Goal: Navigation & Orientation: Find specific page/section

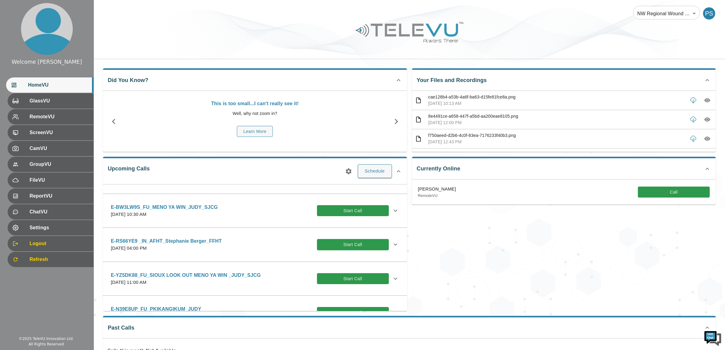
scroll to position [266, 0]
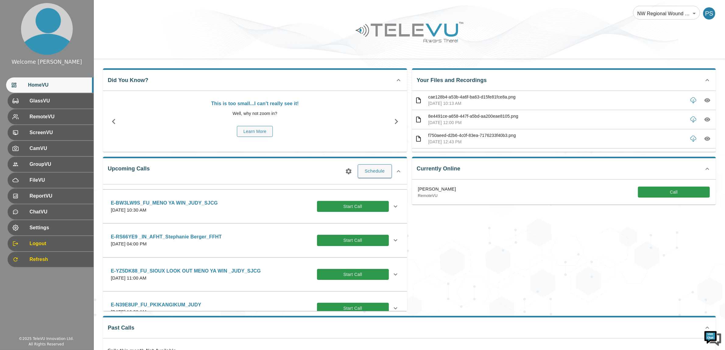
click at [171, 14] on div "NW Regional Wound Care 121 ​ PS" at bounding box center [409, 9] width 631 height 19
click at [537, 261] on div "Currently Online [PERSON_NAME] RemoteVU Call" at bounding box center [561, 231] width 309 height 159
click at [500, 207] on div "Currently Online [PERSON_NAME] RemoteVU Call" at bounding box center [561, 231] width 309 height 159
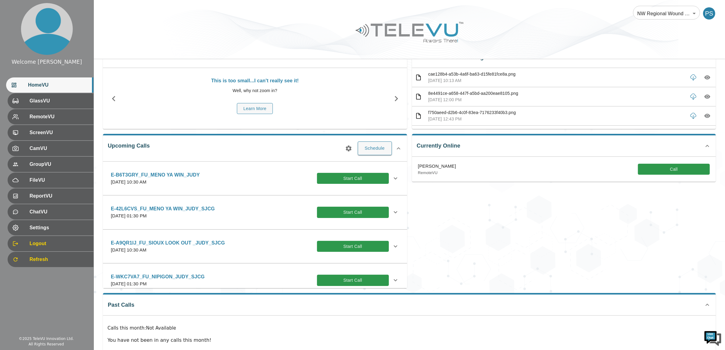
scroll to position [0, 0]
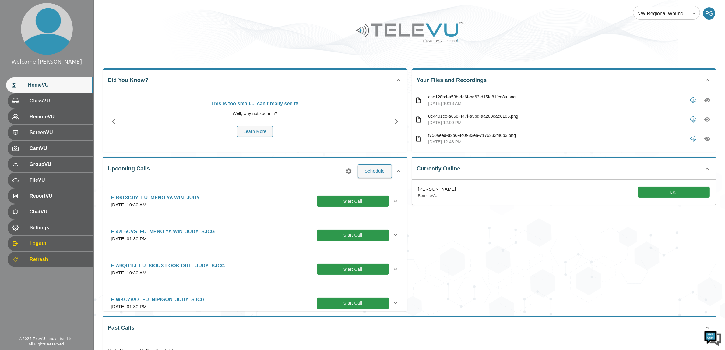
click at [542, 82] on div "Your Files and Recordings cae128b4-a53b-4a6f-ba63-d15fe81fce8a.png [DATE] 10:13…" at bounding box center [564, 110] width 304 height 84
click at [540, 27] on div at bounding box center [409, 36] width 631 height 34
click at [588, 47] on div at bounding box center [409, 36] width 631 height 34
click at [56, 107] on div "GlassVU" at bounding box center [49, 100] width 87 height 15
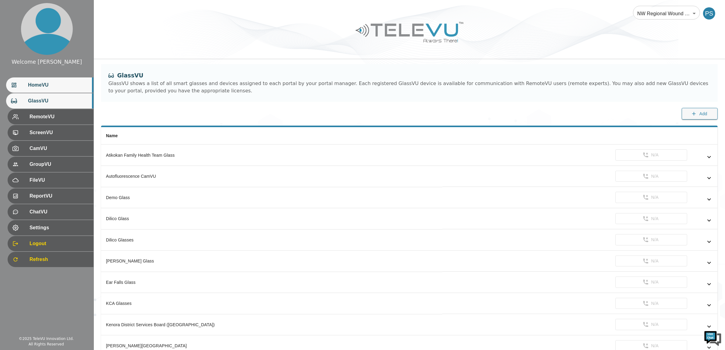
click at [49, 90] on div "HomeVU" at bounding box center [49, 84] width 87 height 15
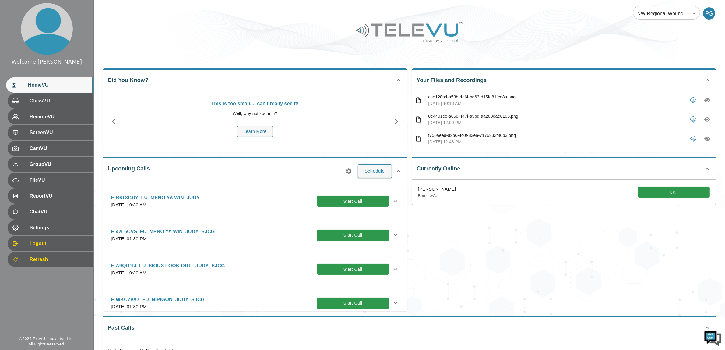
click at [470, 44] on div at bounding box center [409, 36] width 631 height 34
click at [61, 104] on span "GlassVU" at bounding box center [58, 100] width 61 height 7
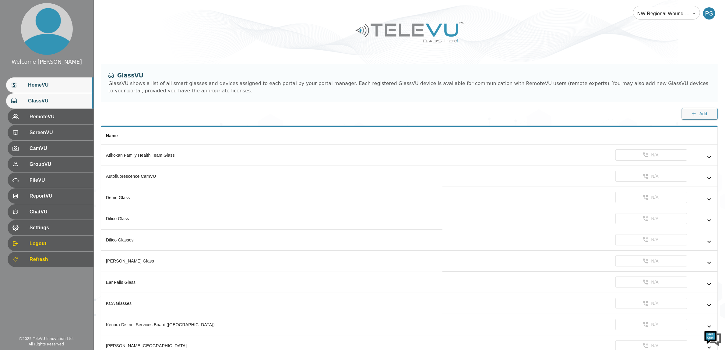
click at [64, 87] on span "HomeVU" at bounding box center [58, 84] width 61 height 7
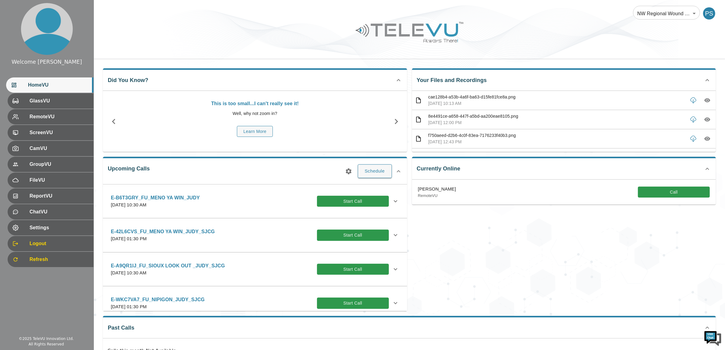
click at [438, 21] on img at bounding box center [410, 31] width 110 height 25
click at [56, 94] on div "GlassVU" at bounding box center [49, 100] width 87 height 15
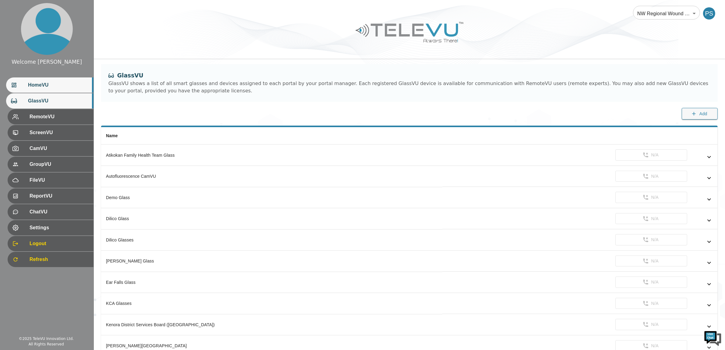
click at [52, 81] on div "HomeVU" at bounding box center [49, 84] width 87 height 15
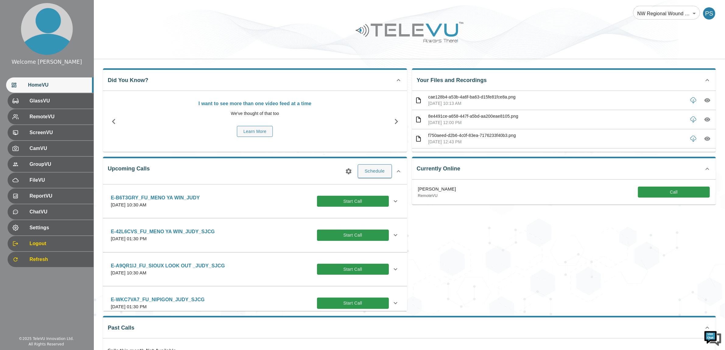
drag, startPoint x: 720, startPoint y: 1, endPoint x: 471, endPoint y: 26, distance: 250.9
click at [471, 26] on div at bounding box center [409, 36] width 631 height 34
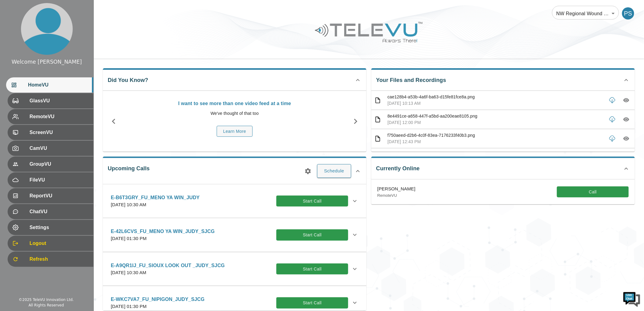
click at [471, 26] on div at bounding box center [369, 36] width 551 height 34
click at [473, 23] on div at bounding box center [369, 36] width 551 height 34
click at [490, 22] on div at bounding box center [369, 36] width 551 height 34
click at [466, 98] on p "cae128b4-a53b-4a6f-ba63-d15fe81fce8a.png" at bounding box center [496, 97] width 216 height 6
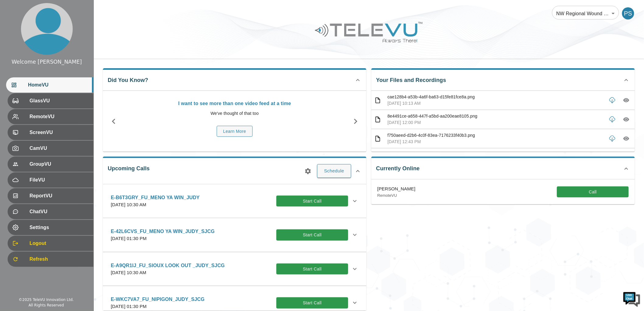
click at [463, 95] on p "cae128b4-a53b-4a6f-ba63-d15fe81fce8a.png" at bounding box center [496, 97] width 216 height 6
click at [447, 12] on div "NW Regional Wound Care 121 ​ PS" at bounding box center [369, 9] width 551 height 19
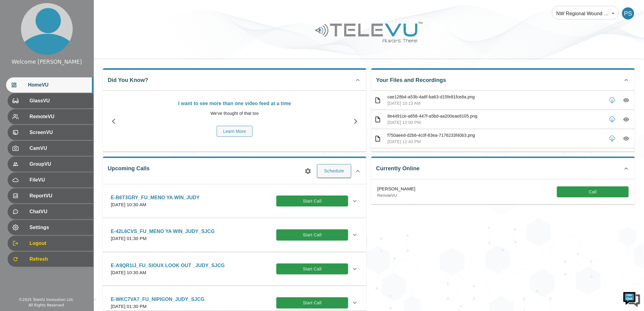
click at [496, 51] on div at bounding box center [369, 36] width 551 height 34
click at [475, 23] on div at bounding box center [369, 36] width 551 height 34
click at [476, 10] on div "NW Regional Wound Care 121 ​ PS" at bounding box center [369, 9] width 551 height 19
click at [62, 94] on div "GlassVU" at bounding box center [49, 100] width 87 height 15
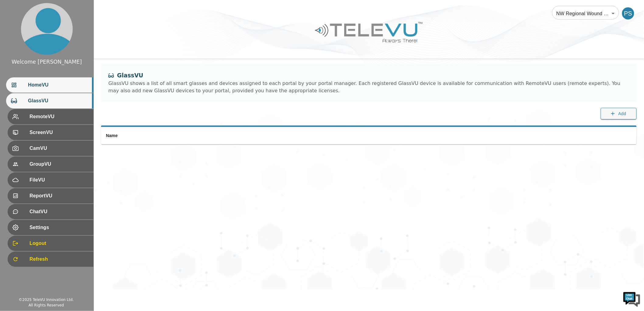
click at [65, 87] on span "HomeVU" at bounding box center [58, 84] width 61 height 7
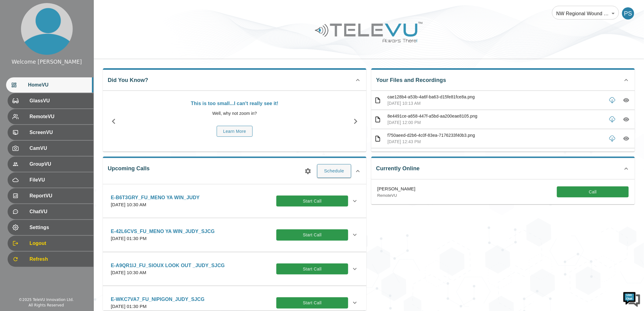
click at [269, 13] on div "NW Regional Wound Care 121 ​ PS" at bounding box center [369, 9] width 551 height 19
click at [61, 87] on span "HomeVU" at bounding box center [58, 84] width 61 height 7
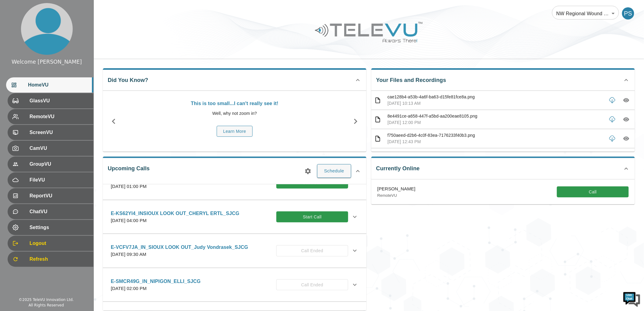
scroll to position [498, 0]
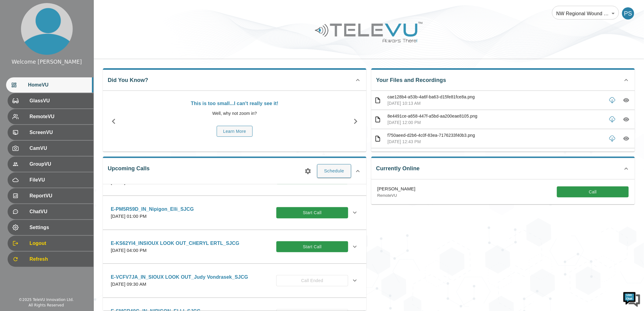
click at [353, 245] on icon at bounding box center [354, 246] width 7 height 7
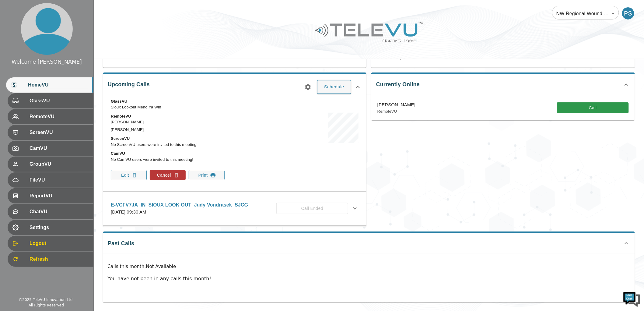
scroll to position [633, 0]
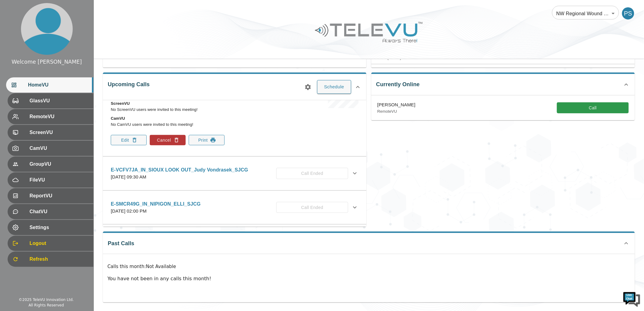
click at [384, 157] on div "Currently Online [PERSON_NAME] RemoteVU Call" at bounding box center [501, 147] width 269 height 159
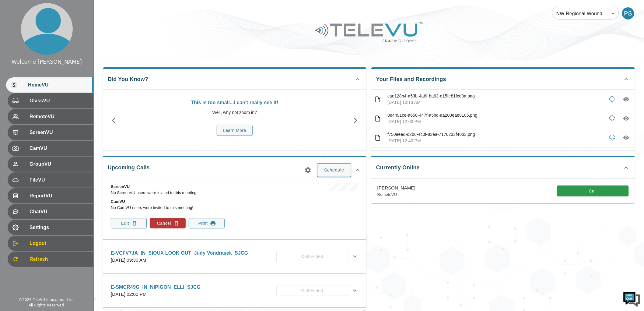
scroll to position [0, 0]
click at [396, 39] on img at bounding box center [369, 31] width 110 height 25
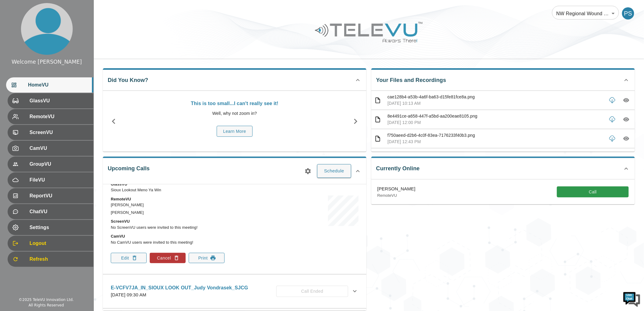
scroll to position [531, 0]
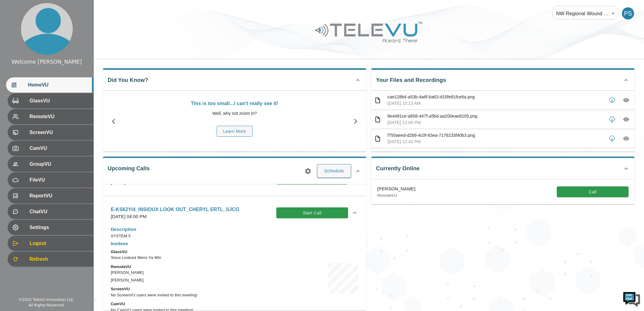
click at [351, 210] on icon at bounding box center [354, 212] width 7 height 7
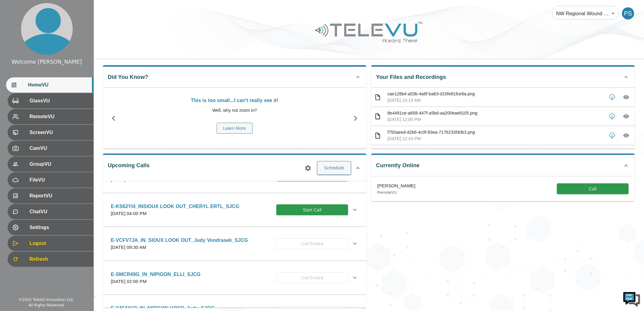
scroll to position [0, 0]
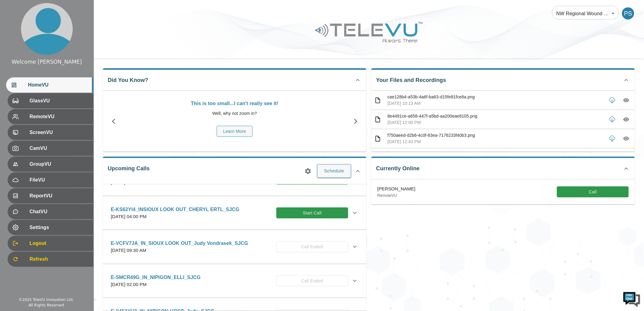
click at [57, 108] on ul "HomeVU GlassVU RemoteVU ScreenVU CamVU GroupVU FileVU ReportVU ChatVU Settings …" at bounding box center [46, 172] width 93 height 195
click at [56, 99] on span "GlassVU" at bounding box center [58, 100] width 61 height 7
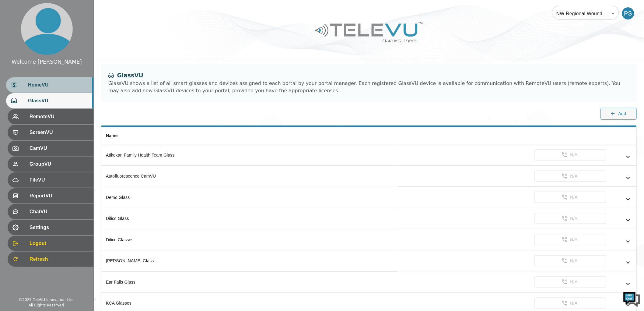
click at [56, 79] on div "HomeVU" at bounding box center [49, 84] width 87 height 15
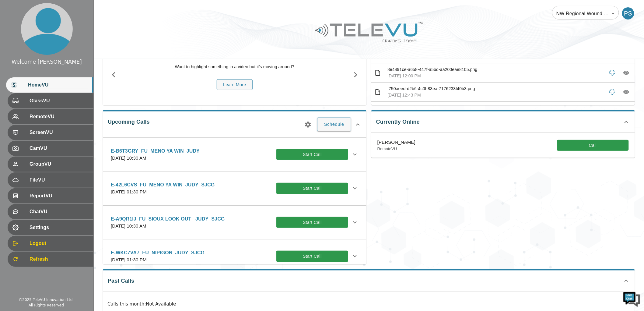
scroll to position [84, 0]
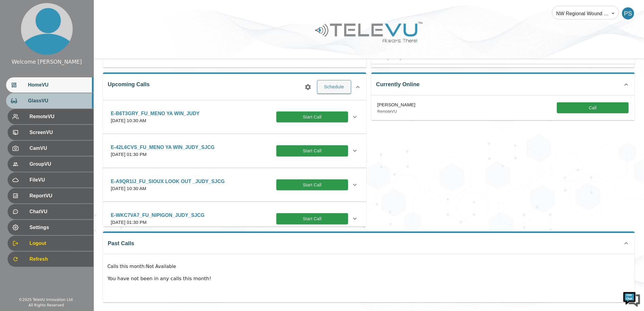
click at [40, 100] on span "GlassVU" at bounding box center [58, 100] width 61 height 7
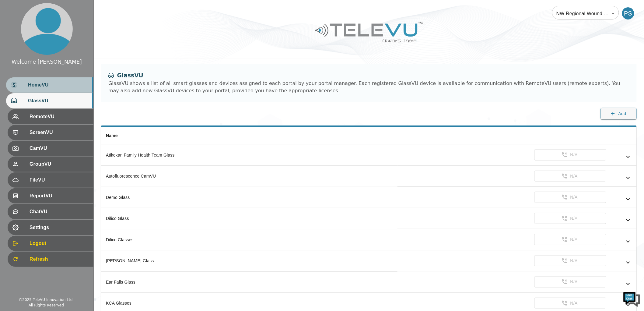
click at [41, 79] on div "HomeVU" at bounding box center [49, 84] width 87 height 15
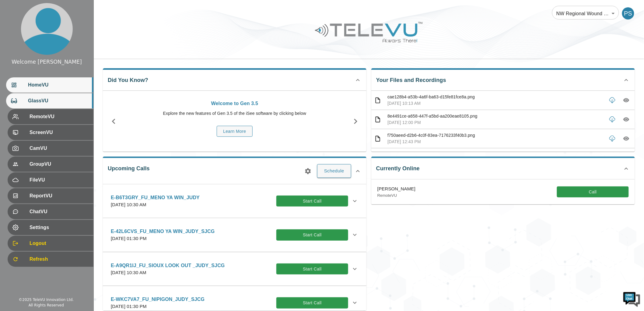
click at [49, 102] on span "GlassVU" at bounding box center [58, 100] width 61 height 7
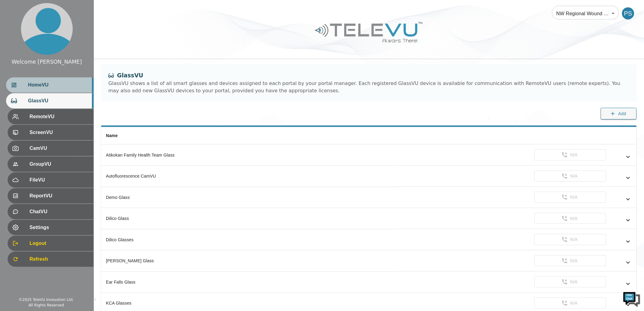
click at [90, 83] on div "HomeVU" at bounding box center [49, 84] width 87 height 15
